Goal: Information Seeking & Learning: Learn about a topic

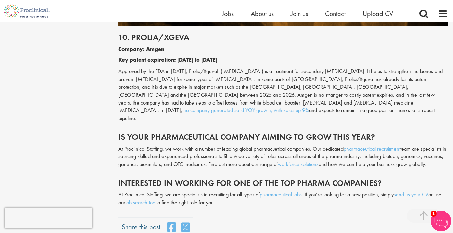
scroll to position [2121, 0]
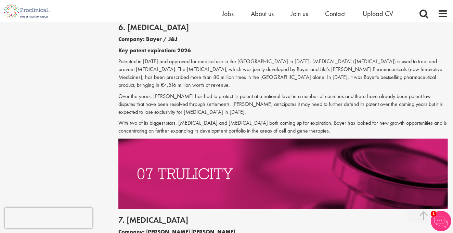
scroll to position [1368, 0]
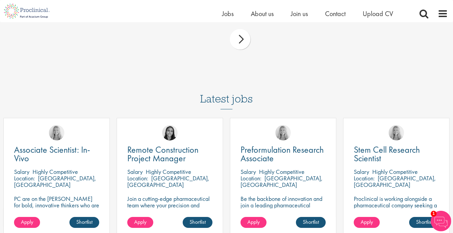
scroll to position [2326, 0]
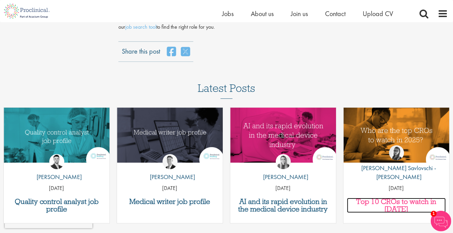
click at [375, 198] on h3 "Top 10 CROs to watch in [DATE]" at bounding box center [396, 205] width 99 height 15
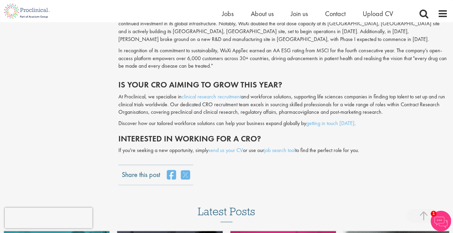
scroll to position [1710, 0]
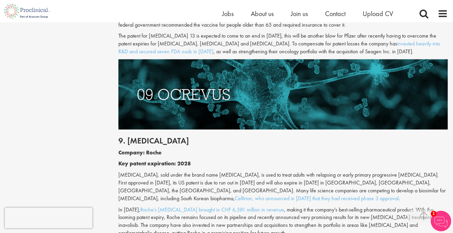
scroll to position [1853, 0]
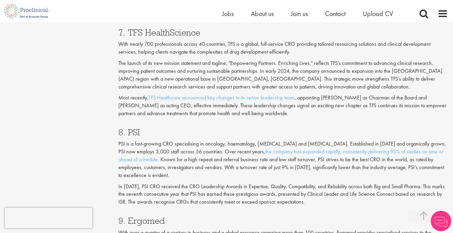
scroll to position [1374, 0]
